Goal: Task Accomplishment & Management: Complete application form

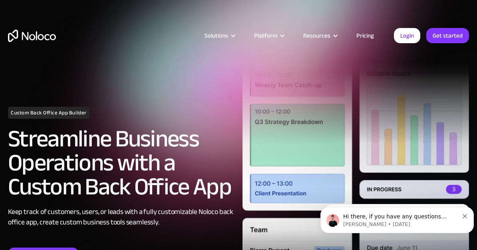
click at [375, 32] on link "Pricing" at bounding box center [365, 35] width 38 height 10
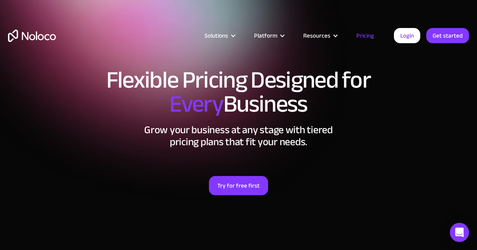
click at [0, 0] on link "Get started" at bounding box center [0, 0] width 0 height 0
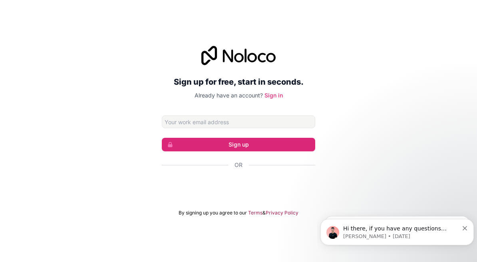
click at [272, 183] on div "Inicie sessão com o Google. Abre num novo separador" at bounding box center [238, 187] width 153 height 18
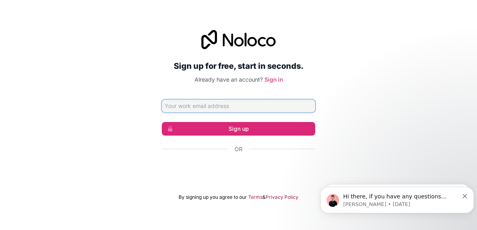
click at [266, 109] on input "Email address" at bounding box center [238, 105] width 153 height 13
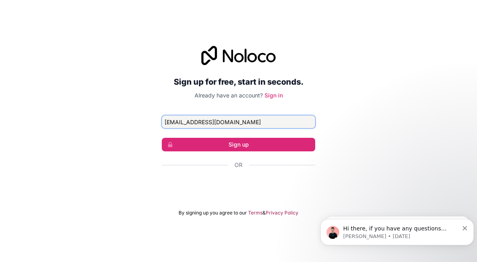
type input "ltorgal@92arquitectos.pt"
click at [243, 144] on button "Sign up" at bounding box center [238, 145] width 153 height 14
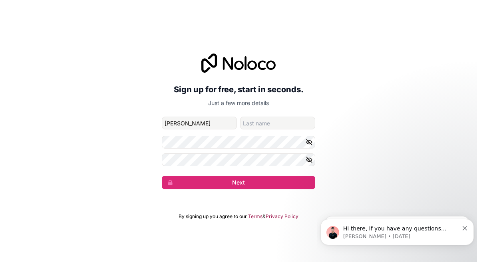
type input "Luis"
click at [268, 117] on input "family-name" at bounding box center [277, 123] width 75 height 13
type input "Torgal"
click at [225, 184] on button "Next" at bounding box center [238, 183] width 153 height 14
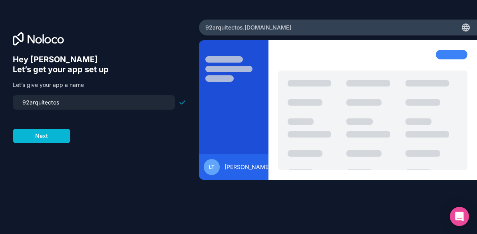
click at [43, 132] on button "Next" at bounding box center [42, 136] width 58 height 14
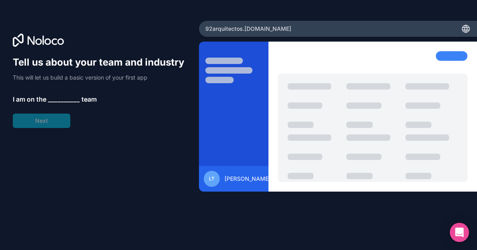
click at [37, 115] on div "Tell us about your team and industry This will let us build a basic version of …" at bounding box center [99, 92] width 173 height 72
click at [44, 124] on div "Tell us about your team and industry This will let us build a basic version of …" at bounding box center [99, 92] width 173 height 72
click at [242, 179] on span "Luis Torgal" at bounding box center [247, 179] width 46 height 8
click at [283, 28] on div "92arquitectos .noloco.co" at bounding box center [338, 29] width 278 height 16
click at [149, 161] on div "Tell us about your team and industry This will let us build a basic version of …" at bounding box center [99, 136] width 173 height 160
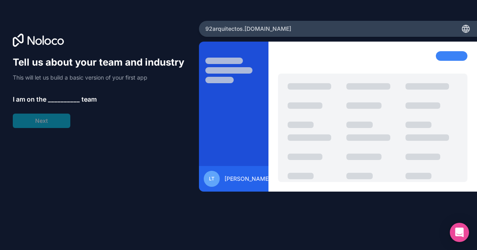
click at [60, 97] on span "__________" at bounding box center [64, 99] width 32 height 10
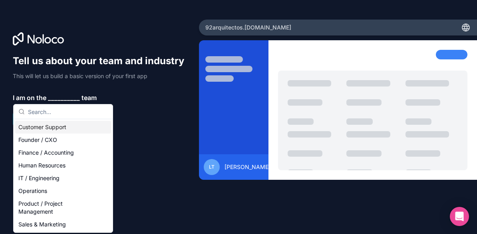
click at [60, 97] on span "__________" at bounding box center [64, 98] width 32 height 10
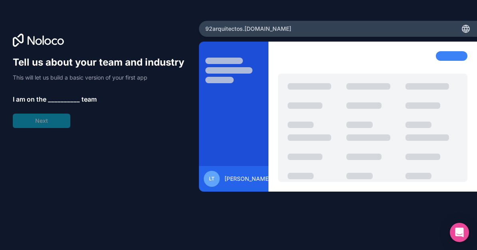
click at [68, 97] on span "__________" at bounding box center [64, 99] width 32 height 10
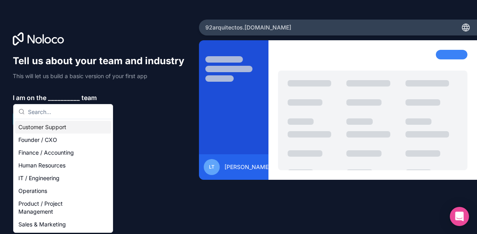
click at [68, 97] on span "__________" at bounding box center [64, 98] width 32 height 10
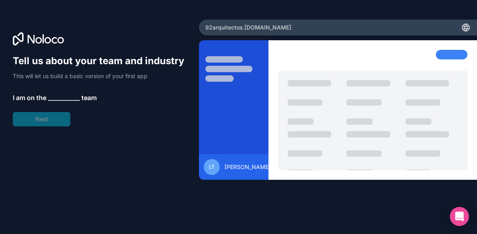
click at [67, 98] on span "__________" at bounding box center [64, 98] width 32 height 10
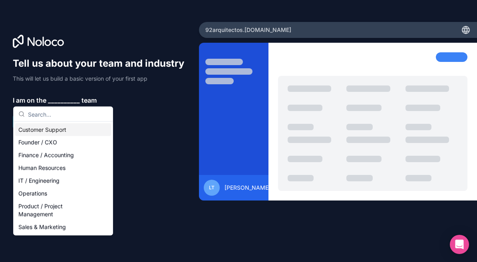
click at [62, 156] on div "Finance / Accounting" at bounding box center [63, 155] width 96 height 13
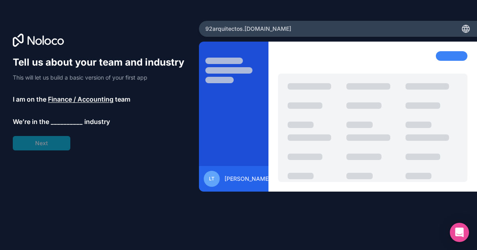
click at [70, 126] on span "__________" at bounding box center [67, 122] width 32 height 10
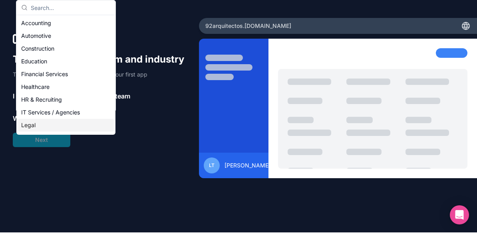
click at [123, 117] on p "We’re in the __________ industry" at bounding box center [99, 120] width 173 height 10
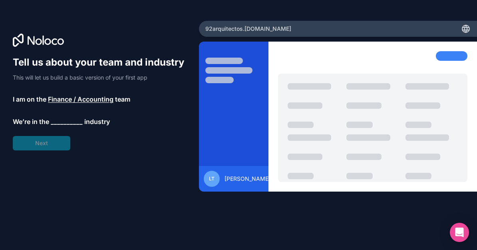
click at [81, 117] on span "__________" at bounding box center [67, 122] width 32 height 10
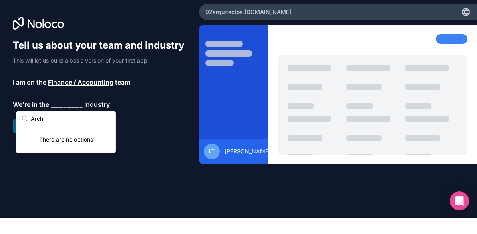
type input "Arch"
click at [112, 75] on div "Tell us about your team and industry This will let us build a basic version of …" at bounding box center [99, 102] width 173 height 94
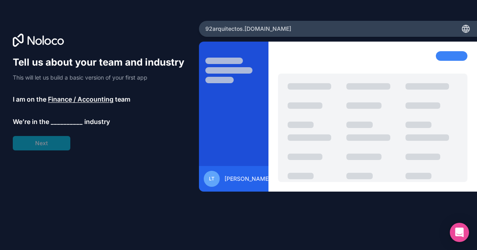
click at [112, 98] on span "Finance / Accounting" at bounding box center [81, 99] width 66 height 10
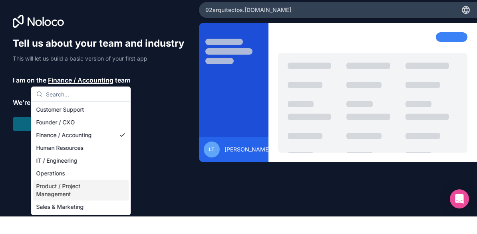
click at [81, 198] on div "Product / Project Management" at bounding box center [81, 208] width 96 height 21
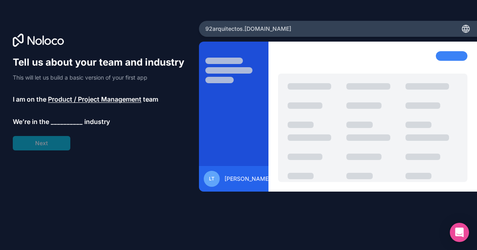
click at [78, 117] on span "__________" at bounding box center [67, 122] width 32 height 10
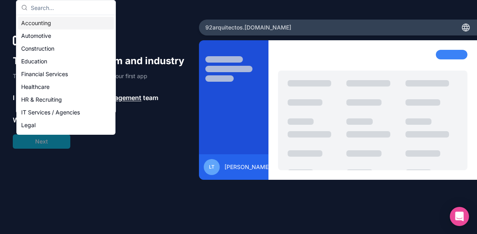
click at [44, 18] on div "Accounting" at bounding box center [66, 23] width 96 height 13
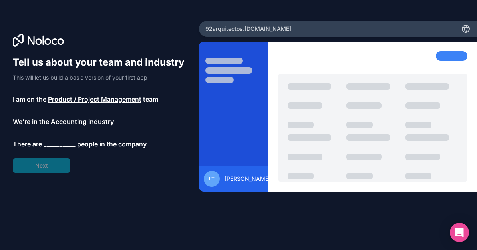
click at [64, 140] on span "__________" at bounding box center [60, 144] width 32 height 10
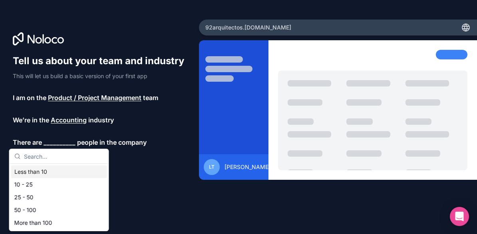
click at [42, 171] on div "Less than 10" at bounding box center [59, 172] width 96 height 13
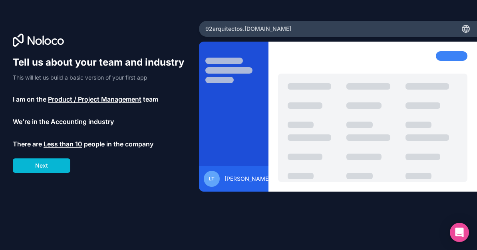
click at [54, 161] on button "Next" at bounding box center [42, 165] width 58 height 14
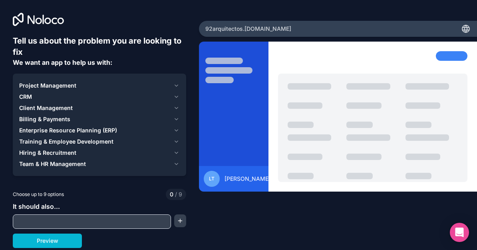
click at [131, 219] on input "text" at bounding box center [92, 221] width 154 height 11
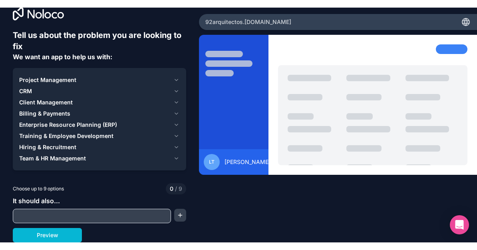
scroll to position [13, 0]
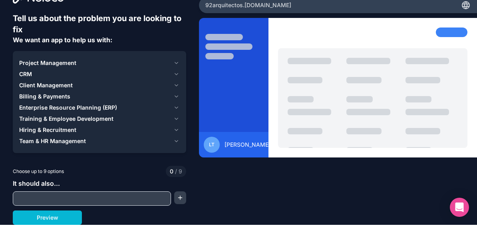
click at [70, 220] on button "Preview" at bounding box center [47, 227] width 69 height 14
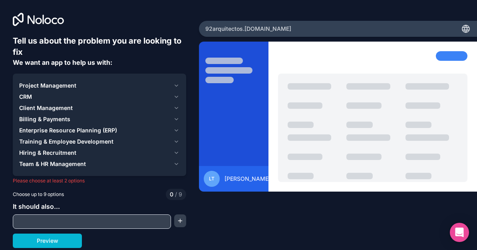
scroll to position [0, 0]
click at [127, 119] on div "Billing & Payments" at bounding box center [94, 119] width 151 height 8
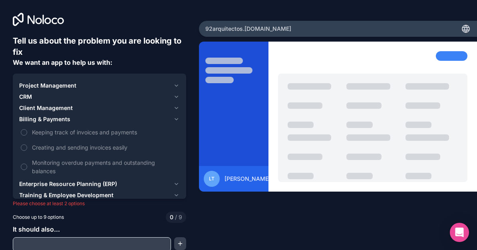
click at [34, 168] on span "Monitoring overdue payments and outstanding balances" at bounding box center [105, 166] width 146 height 17
click at [27, 168] on button "Monitoring overdue payments and outstanding balances" at bounding box center [24, 166] width 6 height 6
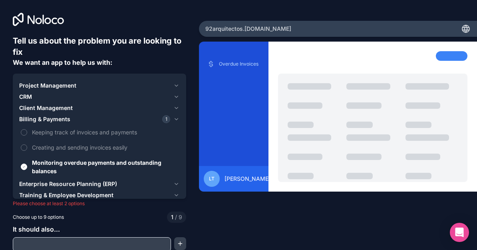
click at [77, 109] on div "Client Management" at bounding box center [94, 108] width 151 height 8
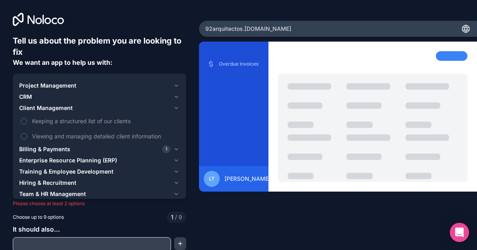
click at [183, 81] on div "Project Management CRM Client Management Keeping a structured list of our clien…" at bounding box center [99, 139] width 173 height 132
click at [179, 83] on icon "button" at bounding box center [176, 85] width 6 height 6
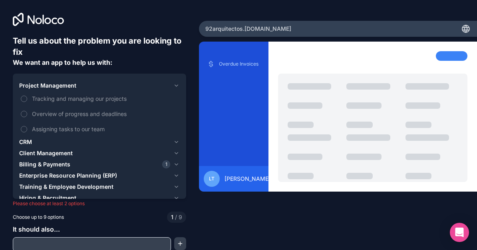
click at [29, 97] on label "Tracking and managing our projects" at bounding box center [99, 98] width 161 height 15
click at [27, 97] on button "Tracking and managing our projects" at bounding box center [24, 98] width 6 height 6
click at [79, 153] on div "Client Management" at bounding box center [94, 153] width 151 height 8
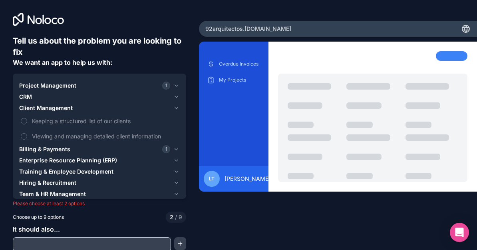
click at [48, 151] on span "Billing & Payments" at bounding box center [44, 149] width 51 height 8
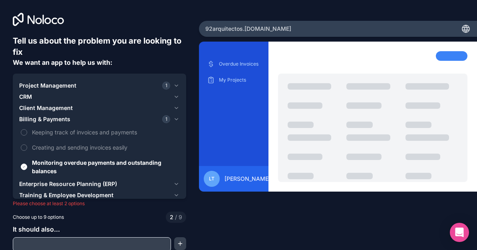
click at [168, 83] on span "1" at bounding box center [166, 85] width 8 height 8
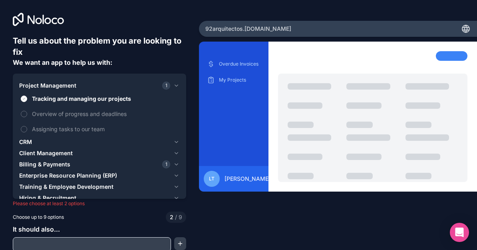
click at [173, 86] on button "Project Management 1" at bounding box center [99, 85] width 161 height 11
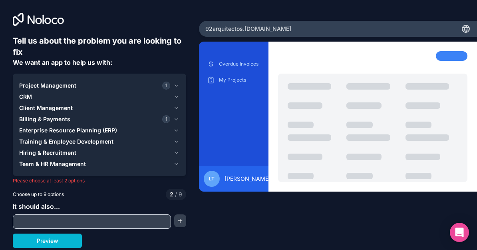
click at [163, 85] on span "1" at bounding box center [166, 85] width 8 height 8
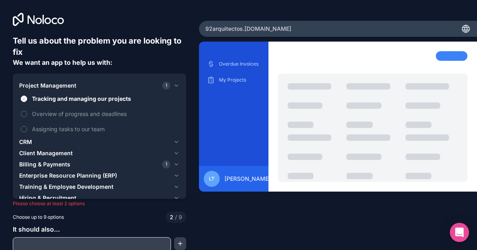
click at [26, 96] on button "Tracking and managing our projects" at bounding box center [24, 98] width 6 height 6
click at [27, 153] on span "Client Management" at bounding box center [46, 153] width 54 height 8
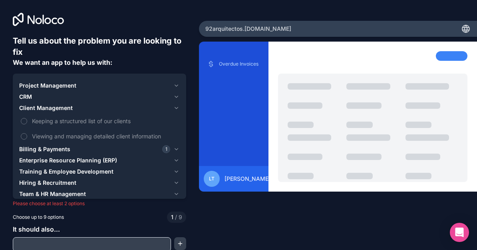
click at [26, 161] on span "Enterprise Resource Planning (ERP)" at bounding box center [68, 160] width 98 height 8
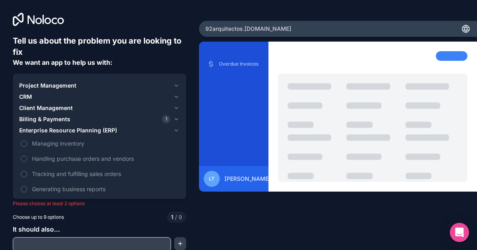
click at [27, 95] on span "CRM" at bounding box center [25, 97] width 13 height 8
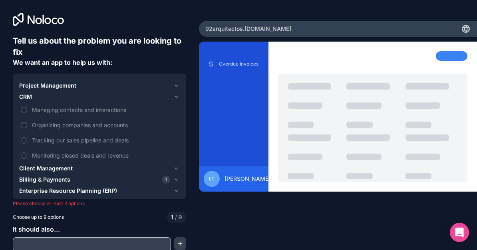
click at [46, 88] on span "Project Management" at bounding box center [47, 85] width 57 height 8
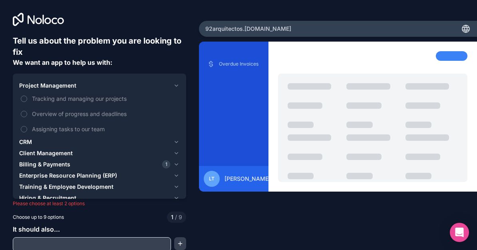
click at [22, 139] on span "CRM" at bounding box center [25, 142] width 13 height 8
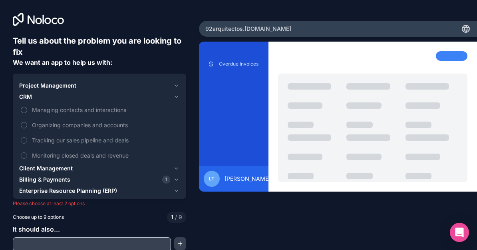
click at [21, 142] on label "Tracking our sales pipeline and deals" at bounding box center [99, 140] width 161 height 15
click at [21, 142] on button "Tracking our sales pipeline and deals" at bounding box center [24, 140] width 6 height 6
click at [73, 91] on button "CRM 1" at bounding box center [99, 96] width 161 height 11
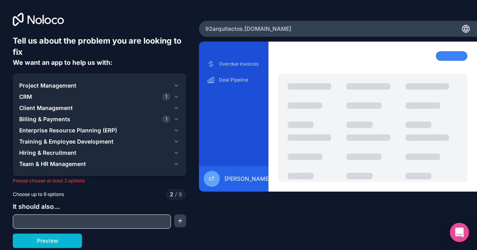
click at [176, 85] on icon "button" at bounding box center [176, 85] width 6 height 6
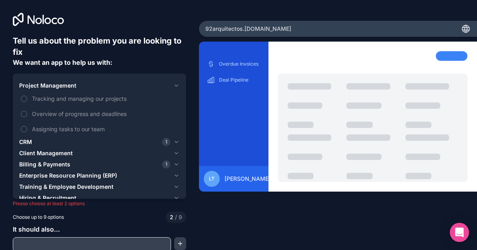
click at [24, 101] on button "Tracking and managing our projects" at bounding box center [24, 98] width 6 height 6
click at [26, 111] on label "Overview of progress and deadlines" at bounding box center [99, 113] width 161 height 15
click at [26, 111] on button "Overview of progress and deadlines" at bounding box center [24, 114] width 6 height 6
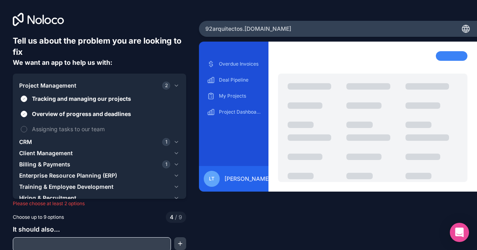
click at [26, 125] on label "Assigning tasks to our team" at bounding box center [99, 128] width 161 height 15
click at [26, 126] on button "Assigning tasks to our team" at bounding box center [24, 129] width 6 height 6
click at [22, 143] on span "CRM" at bounding box center [25, 142] width 13 height 8
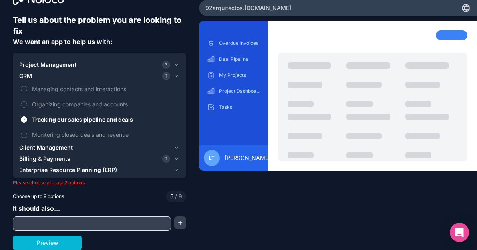
scroll to position [21, 0]
click at [24, 133] on button "Monitoring closed deals and revenue" at bounding box center [24, 134] width 6 height 6
click at [42, 66] on span "Project Management" at bounding box center [47, 65] width 57 height 8
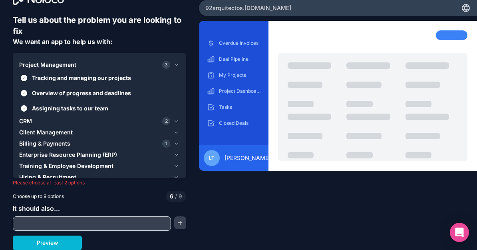
click at [22, 119] on span "CRM" at bounding box center [25, 121] width 13 height 8
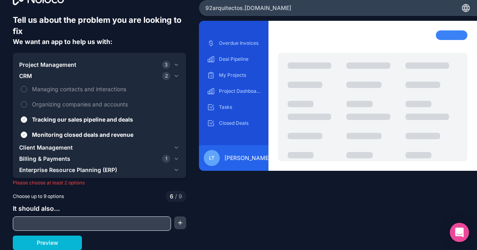
click at [28, 149] on span "Client Management" at bounding box center [46, 147] width 54 height 8
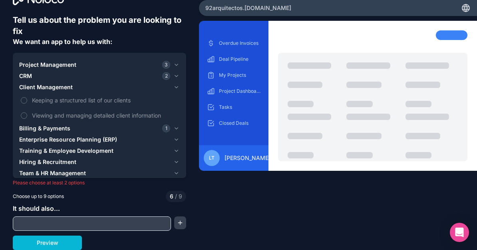
click at [26, 89] on span "Client Management" at bounding box center [46, 87] width 54 height 8
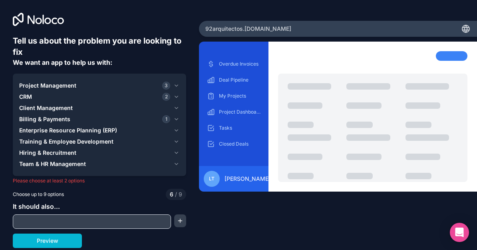
scroll to position [0, 0]
click at [74, 85] on span "Project Management" at bounding box center [47, 85] width 57 height 8
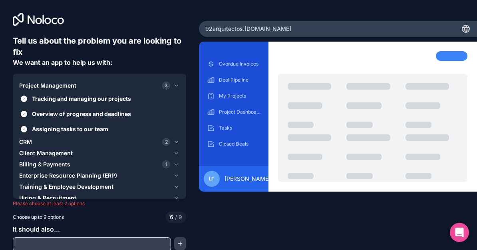
click at [31, 146] on button "CRM 2" at bounding box center [99, 141] width 161 height 11
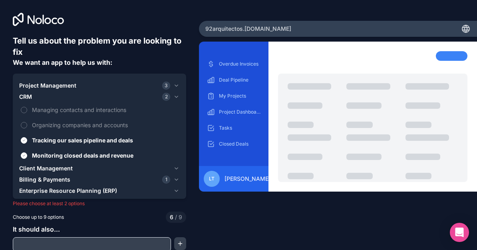
click at [37, 169] on span "Client Management" at bounding box center [46, 168] width 54 height 8
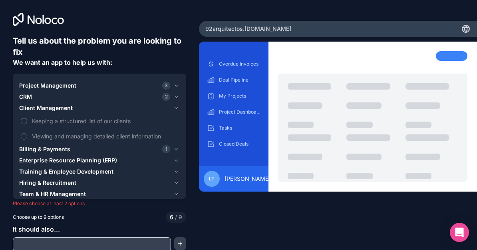
click at [52, 148] on span "Billing & Payments" at bounding box center [44, 149] width 51 height 8
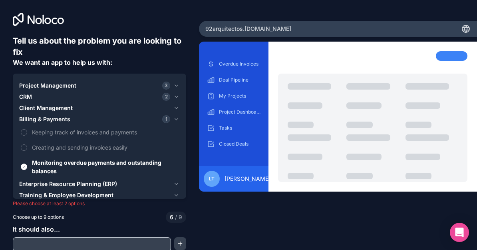
click at [66, 85] on span "Project Management" at bounding box center [47, 85] width 57 height 8
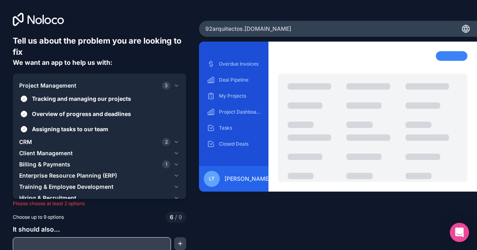
click at [31, 143] on span "CRM" at bounding box center [25, 142] width 13 height 8
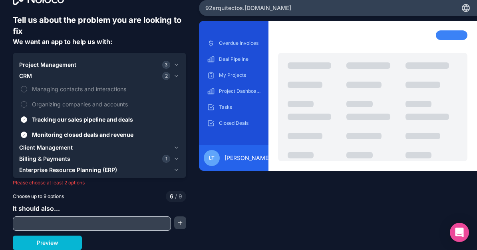
scroll to position [21, 0]
click at [49, 149] on span "Client Management" at bounding box center [46, 147] width 54 height 8
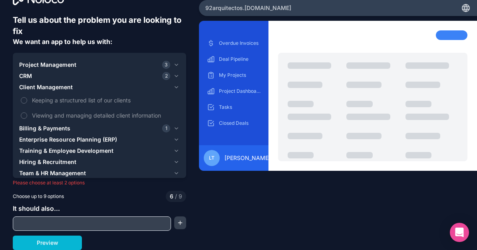
click at [31, 101] on label "Keeping a structured list of our clients" at bounding box center [99, 100] width 161 height 15
click at [27, 101] on button "Keeping a structured list of our clients" at bounding box center [24, 100] width 6 height 6
click at [43, 131] on span "Billing & Payments" at bounding box center [44, 128] width 51 height 8
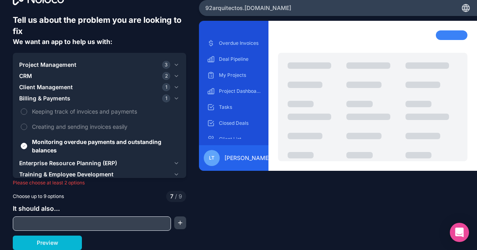
click at [30, 118] on label "Keeping track of invoices and payments" at bounding box center [99, 111] width 161 height 15
click at [27, 115] on button "Keeping track of invoices and payments" at bounding box center [24, 111] width 6 height 6
click at [21, 112] on button "Keeping track of invoices and payments" at bounding box center [24, 111] width 6 height 6
click at [32, 115] on label "Keeping track of invoices and payments" at bounding box center [99, 111] width 161 height 15
click at [27, 115] on button "Keeping track of invoices and payments" at bounding box center [24, 111] width 6 height 6
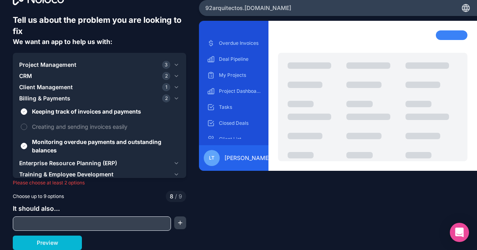
click at [53, 99] on span "Billing & Payments" at bounding box center [44, 98] width 51 height 8
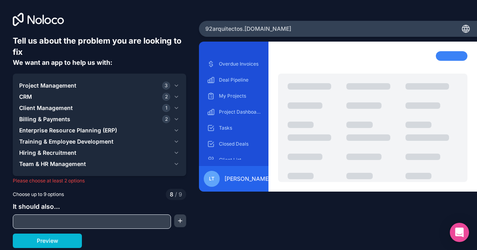
click at [43, 111] on span "Client Management" at bounding box center [46, 108] width 54 height 8
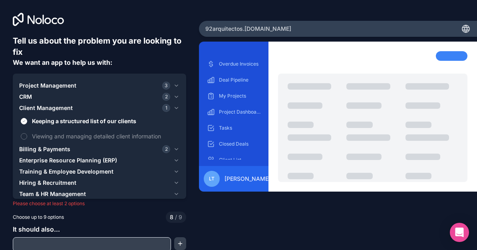
click at [38, 147] on span "Billing & Payments" at bounding box center [44, 149] width 51 height 8
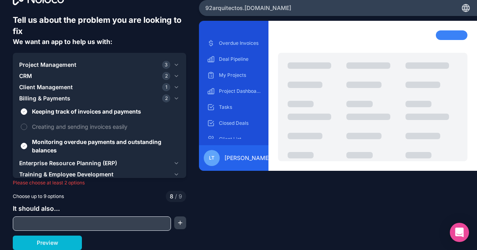
scroll to position [21, 0]
click at [32, 129] on span "Creating and sending invoices easily" at bounding box center [105, 126] width 146 height 8
click at [27, 129] on button "Creating and sending invoices easily" at bounding box center [24, 126] width 6 height 6
click at [54, 242] on button "Preview" at bounding box center [47, 242] width 69 height 14
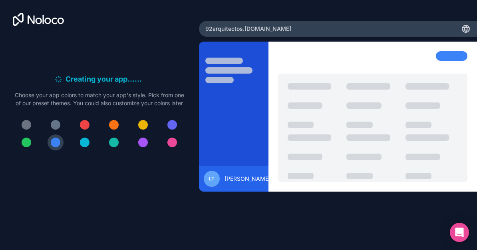
scroll to position [0, 0]
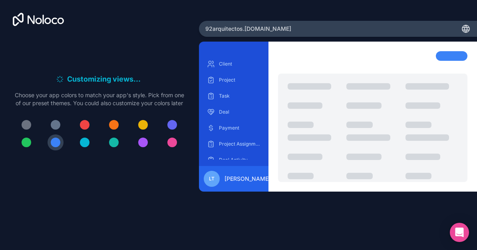
click at [240, 191] on div "LT Luis Torgal" at bounding box center [234, 179] width 70 height 26
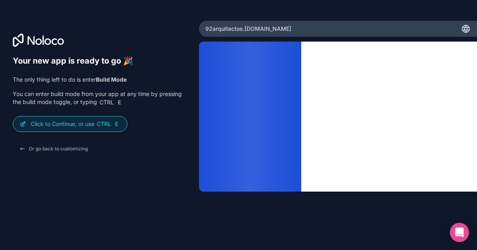
click at [71, 120] on p "Click to Continue, or use Ctrl E" at bounding box center [76, 124] width 90 height 8
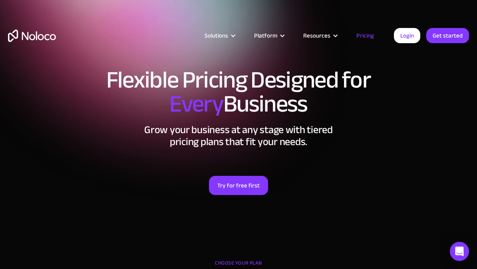
click at [409, 36] on link "Login" at bounding box center [407, 35] width 26 height 15
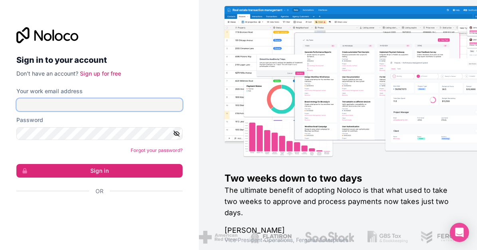
click at [52, 105] on input "Your work email address" at bounding box center [99, 104] width 166 height 13
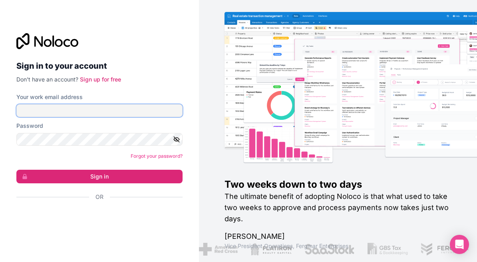
type input "ltorgal@92arquitectos.pt"
click at [104, 175] on button "Sign in" at bounding box center [99, 177] width 166 height 14
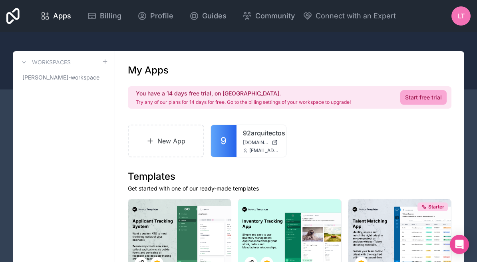
click at [234, 139] on link "9" at bounding box center [224, 141] width 26 height 32
